Goal: Find specific page/section: Find specific page/section

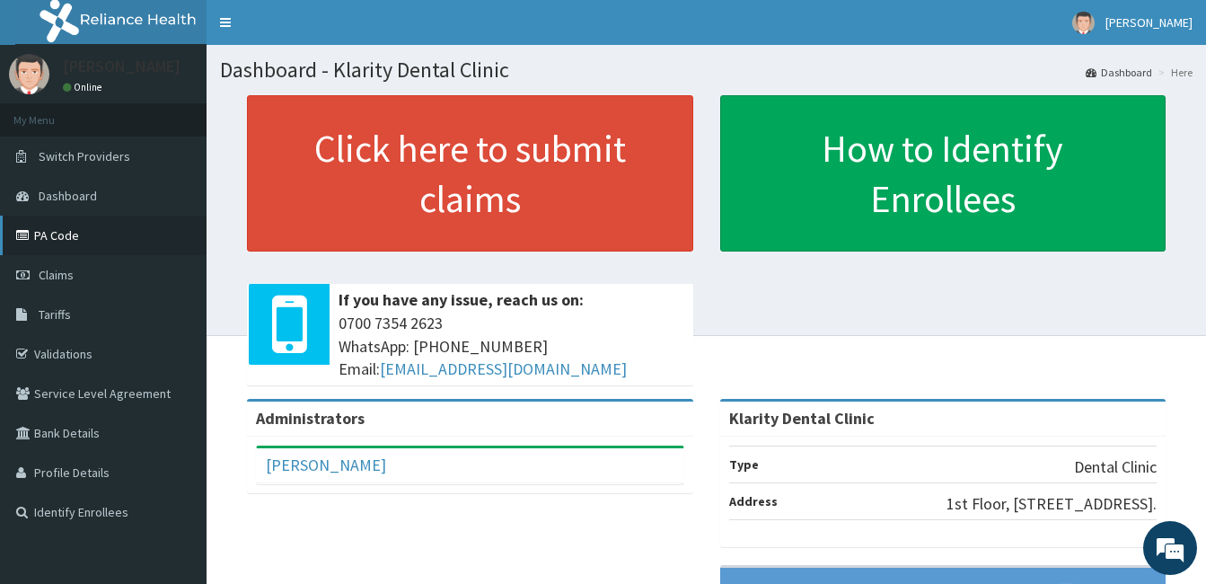
click at [30, 234] on icon at bounding box center [25, 235] width 18 height 13
click at [64, 231] on link "PA Code" at bounding box center [103, 235] width 206 height 40
click at [51, 239] on link "PA Code" at bounding box center [103, 235] width 206 height 40
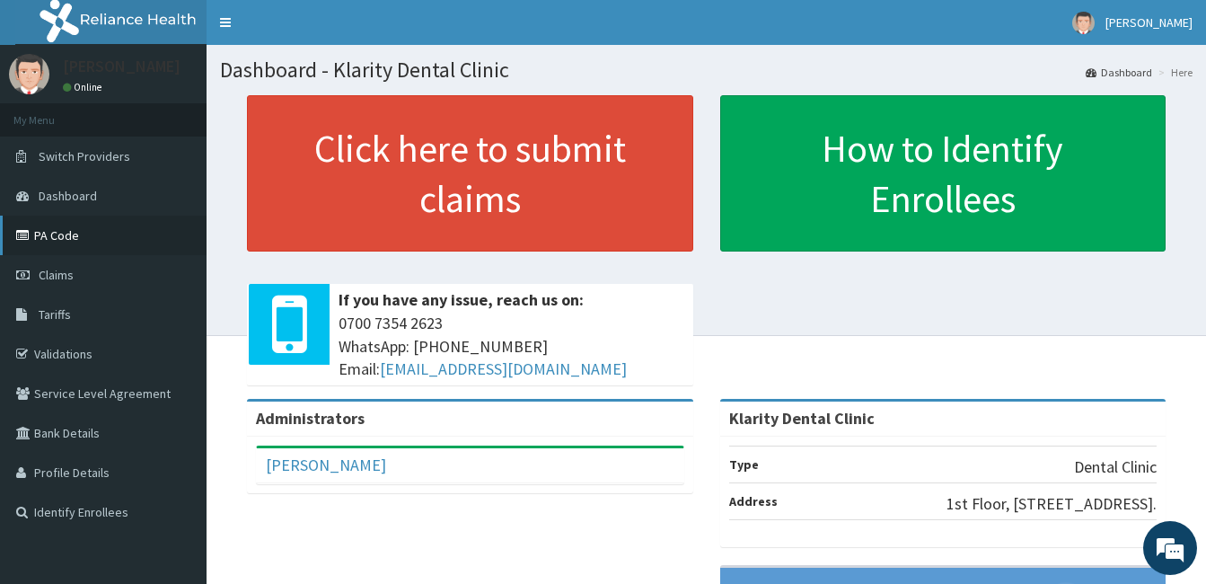
click at [51, 239] on link "PA Code" at bounding box center [103, 235] width 206 height 40
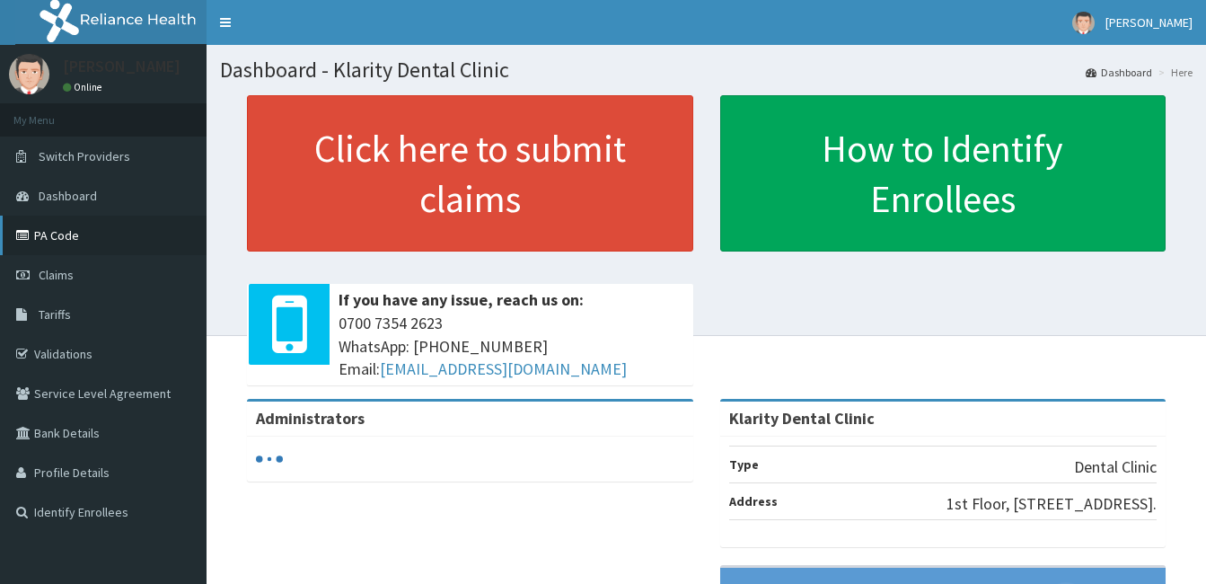
drag, startPoint x: 0, startPoint y: 0, endPoint x: 48, endPoint y: 235, distance: 240.0
click at [48, 235] on link "PA Code" at bounding box center [103, 235] width 206 height 40
